Goal: Information Seeking & Learning: Learn about a topic

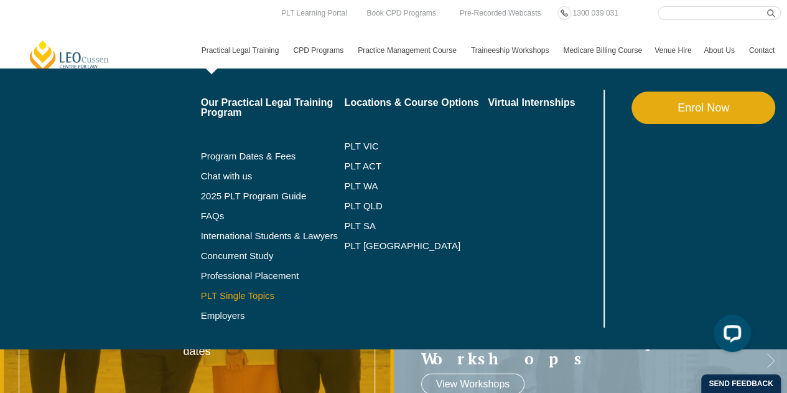
click at [258, 292] on link "PLT Single Topics" at bounding box center [273, 296] width 144 height 10
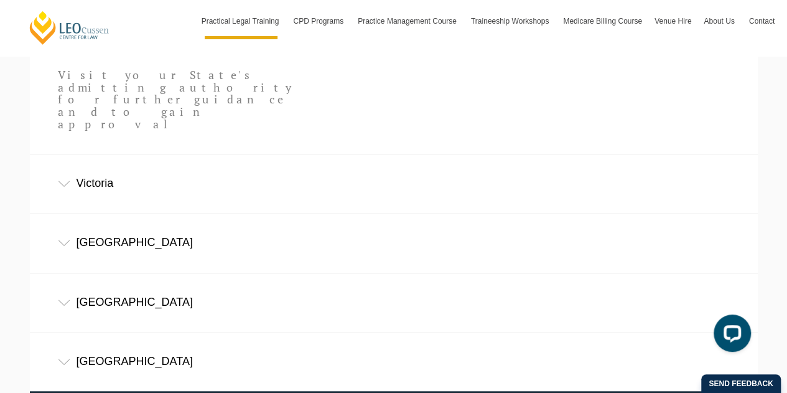
scroll to position [995, 0]
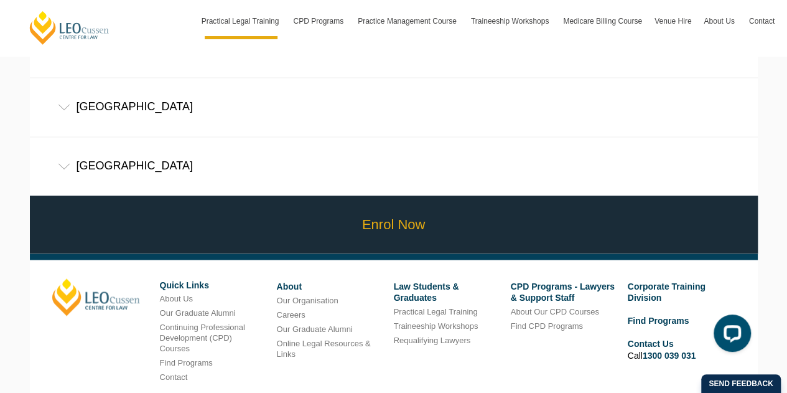
click at [450, 195] on link "Enrol Now" at bounding box center [394, 224] width 734 height 58
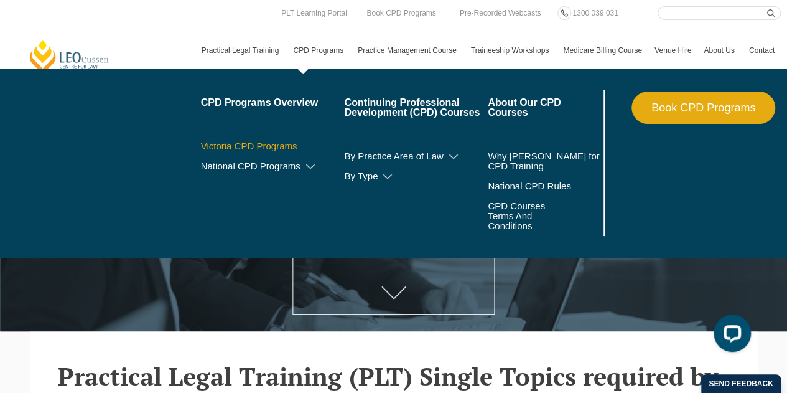
click at [252, 144] on link "Victoria CPD Programs" at bounding box center [273, 146] width 144 height 10
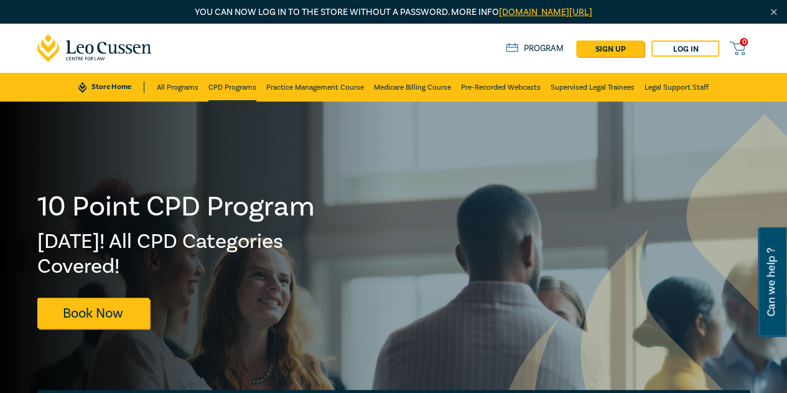
click at [228, 91] on link "CPD Programs" at bounding box center [232, 87] width 48 height 29
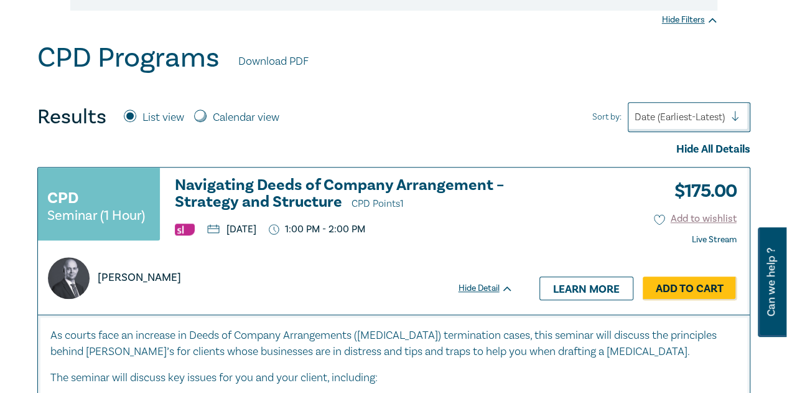
scroll to position [436, 0]
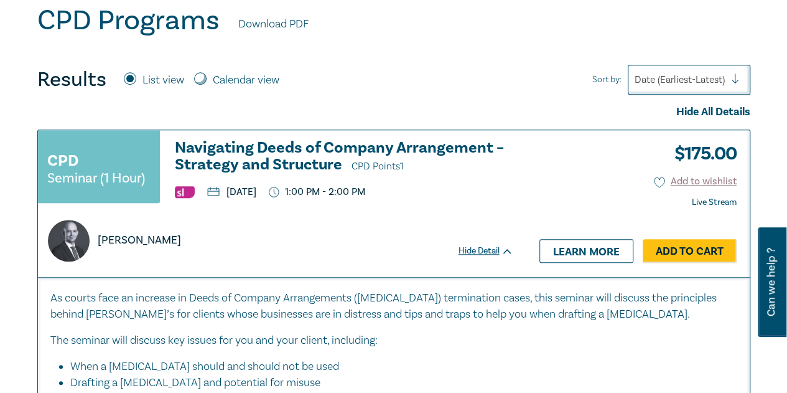
click at [322, 147] on h3 "Navigating Deeds of Company Arrangement – Strategy and Structure CPD Points 1" at bounding box center [344, 156] width 338 height 35
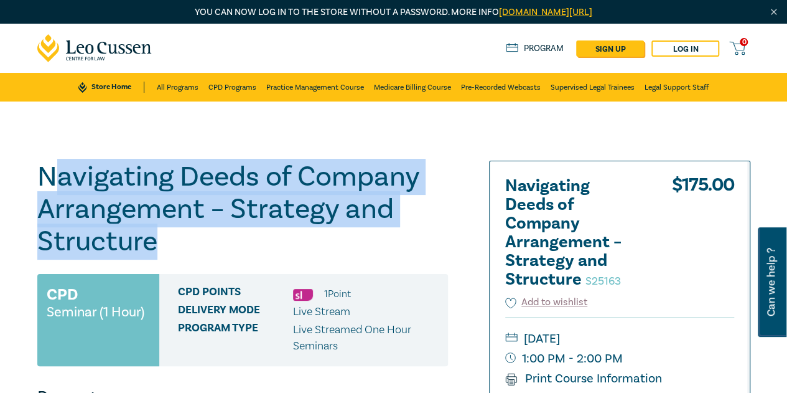
drag, startPoint x: 161, startPoint y: 246, endPoint x: 48, endPoint y: 178, distance: 132.0
click at [48, 178] on h1 "Navigating Deeds of Company Arrangement – Strategy and Structure S25163" at bounding box center [242, 209] width 411 height 97
drag, startPoint x: 159, startPoint y: 241, endPoint x: 46, endPoint y: 189, distance: 124.7
click at [46, 189] on h1 "Navigating Deeds of Company Arrangement – Strategy and Structure S25163" at bounding box center [242, 209] width 411 height 97
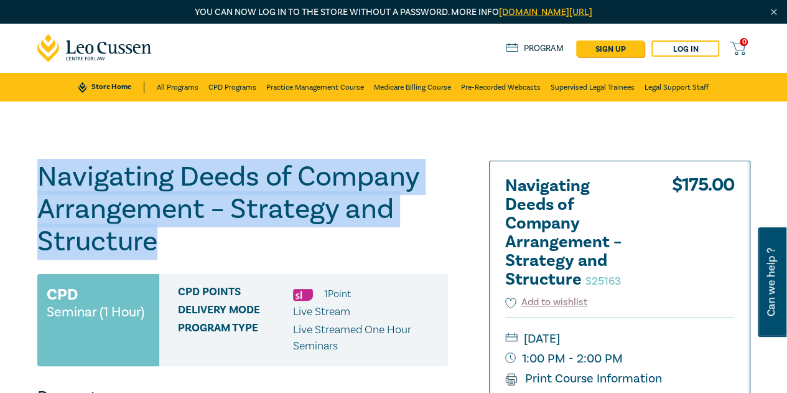
copy h1 "Navigating Deeds of Company Arrangement – Strategy and Structure"
click at [174, 85] on link "All Programs" at bounding box center [178, 87] width 42 height 29
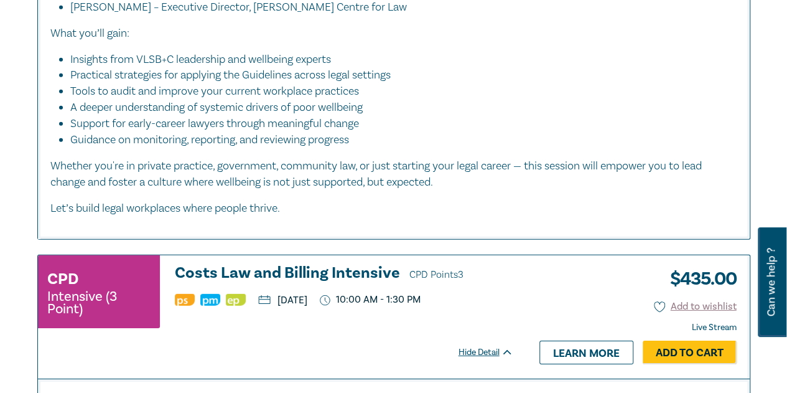
scroll to position [1804, 0]
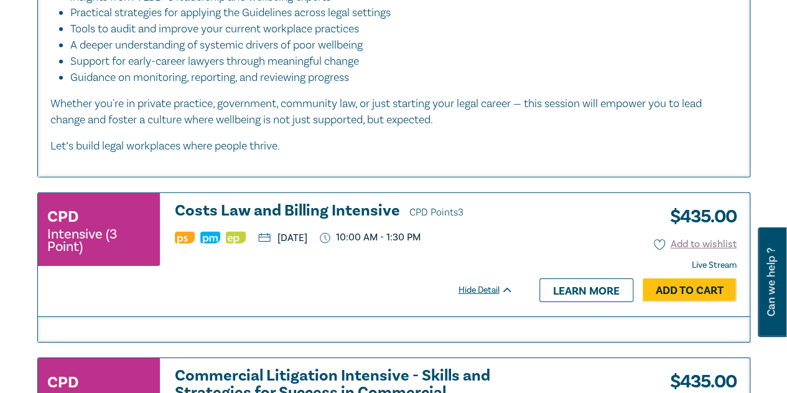
click at [261, 205] on h3 "Costs Law and Billing Intensive CPD Points 3" at bounding box center [344, 211] width 338 height 19
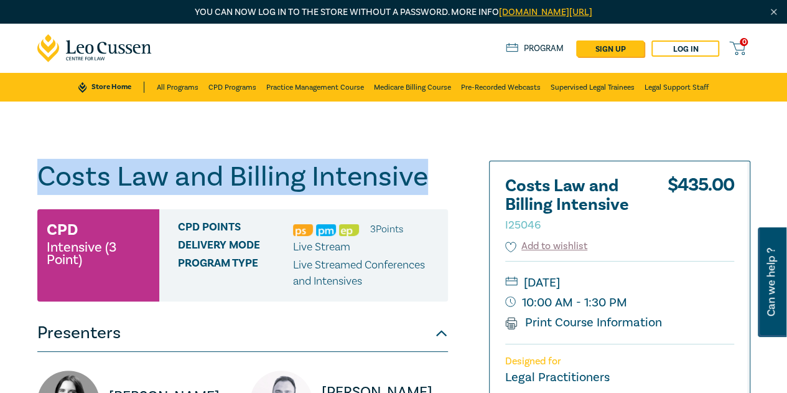
drag, startPoint x: 426, startPoint y: 180, endPoint x: 41, endPoint y: 184, distance: 385.2
click at [41, 184] on h1 "Costs Law and Billing Intensive I25046" at bounding box center [242, 177] width 411 height 32
copy h1 "Costs Law and Billing Intensive"
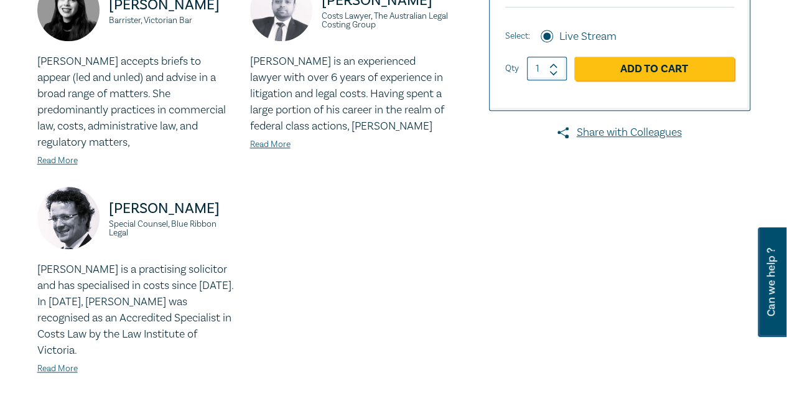
scroll to position [436, 0]
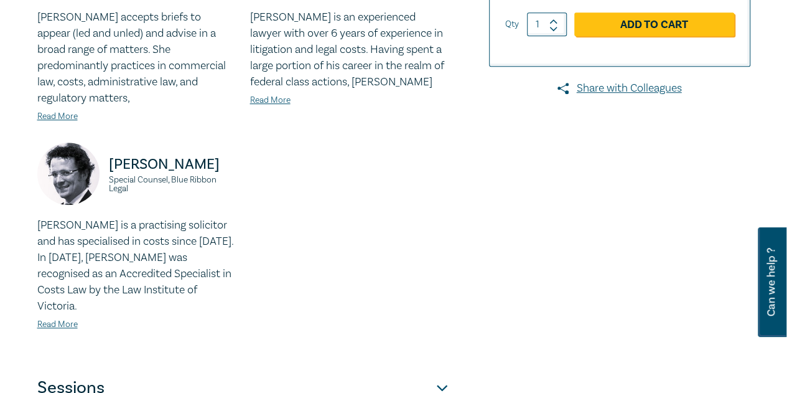
drag, startPoint x: 100, startPoint y: 363, endPoint x: 119, endPoint y: 353, distance: 22.0
click at [100, 369] on button "Sessions" at bounding box center [242, 387] width 411 height 37
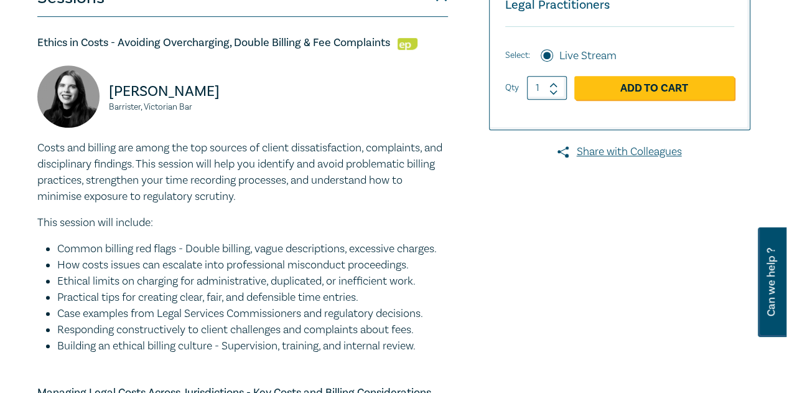
scroll to position [249, 0]
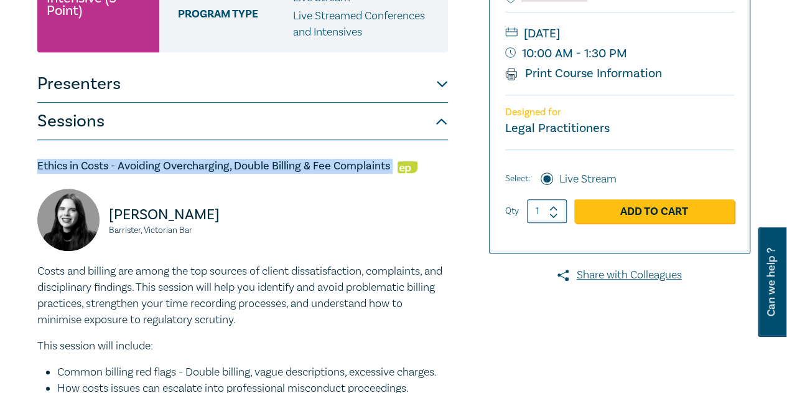
drag, startPoint x: 393, startPoint y: 166, endPoint x: 35, endPoint y: 151, distance: 358.1
copy h5 "Ethics in Costs - Avoiding Overcharging, Double Billing & Fee Complaints"
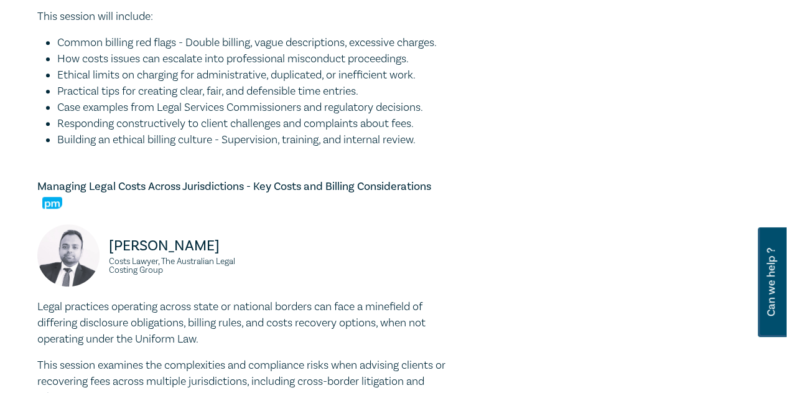
scroll to position [684, 0]
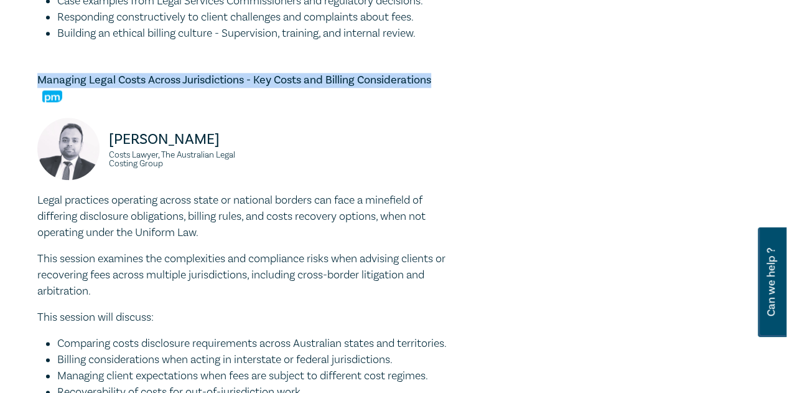
drag, startPoint x: 441, startPoint y: 81, endPoint x: 41, endPoint y: 83, distance: 400.1
click at [41, 83] on h5 "Managing Legal Costs Across Jurisdictions - Key Costs and Billing Considerations" at bounding box center [242, 88] width 411 height 30
copy h5 "Managing Legal Costs Across Jurisdictions - Key Costs and Billing Considerations"
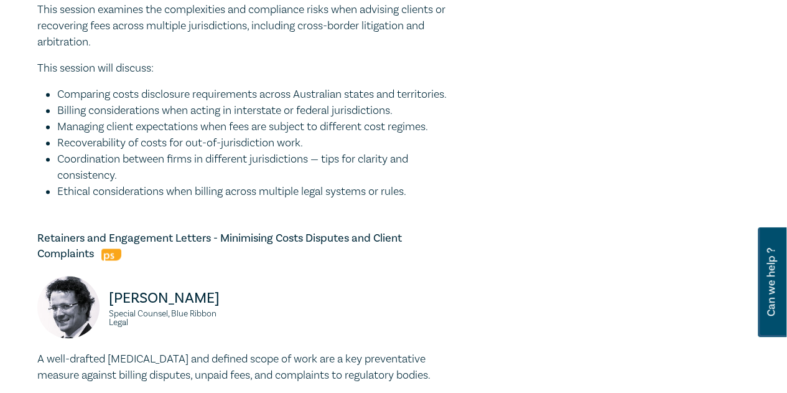
scroll to position [1058, 0]
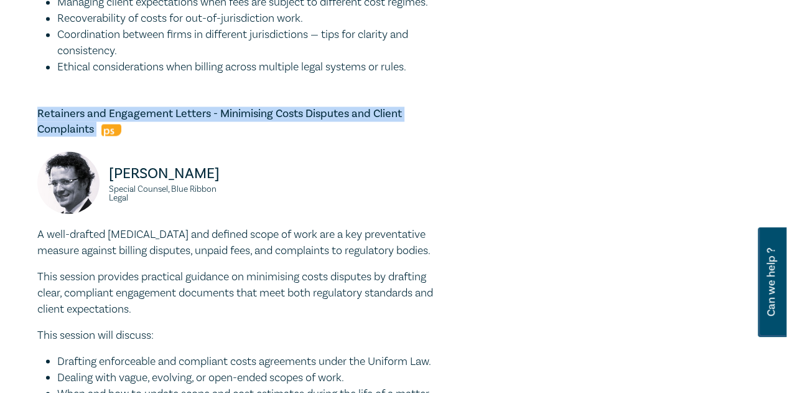
drag, startPoint x: 97, startPoint y: 146, endPoint x: 39, endPoint y: 130, distance: 60.5
click at [39, 130] on h5 "Retainers and Engagement Letters - Minimising Costs Disputes and Client Complai…" at bounding box center [242, 121] width 411 height 30
copy h5 "Retainers and Engagement Letters - Minimising Costs Disputes and Client Complai…"
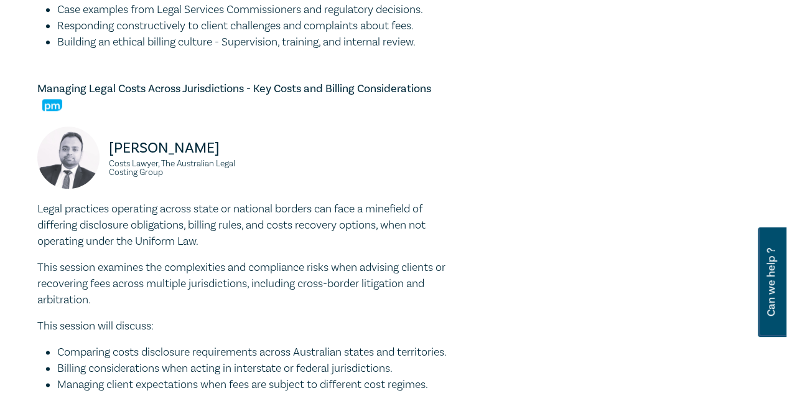
scroll to position [560, 0]
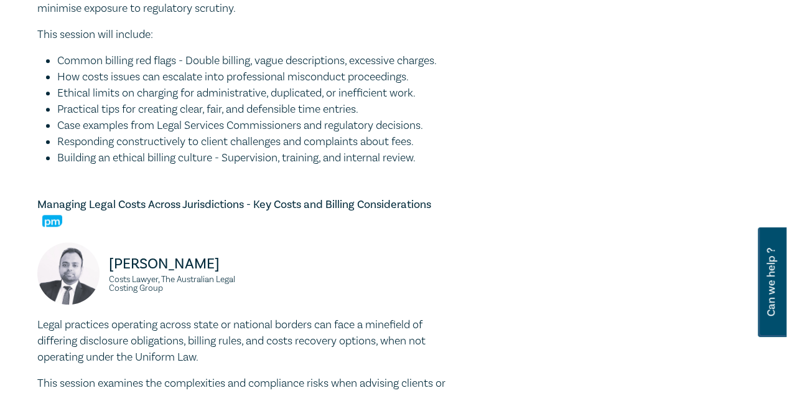
drag, startPoint x: 191, startPoint y: 275, endPoint x: 110, endPoint y: 260, distance: 82.3
click at [110, 260] on p "[PERSON_NAME]" at bounding box center [172, 264] width 126 height 20
copy p "[PERSON_NAME]"
click at [473, 152] on div "Costs Law and Billing Intensive I25046 CPD Intensive (3 Point) CPD Points 3 Poi…" at bounding box center [272, 313] width 485 height 1424
